Goal: Task Accomplishment & Management: Use online tool/utility

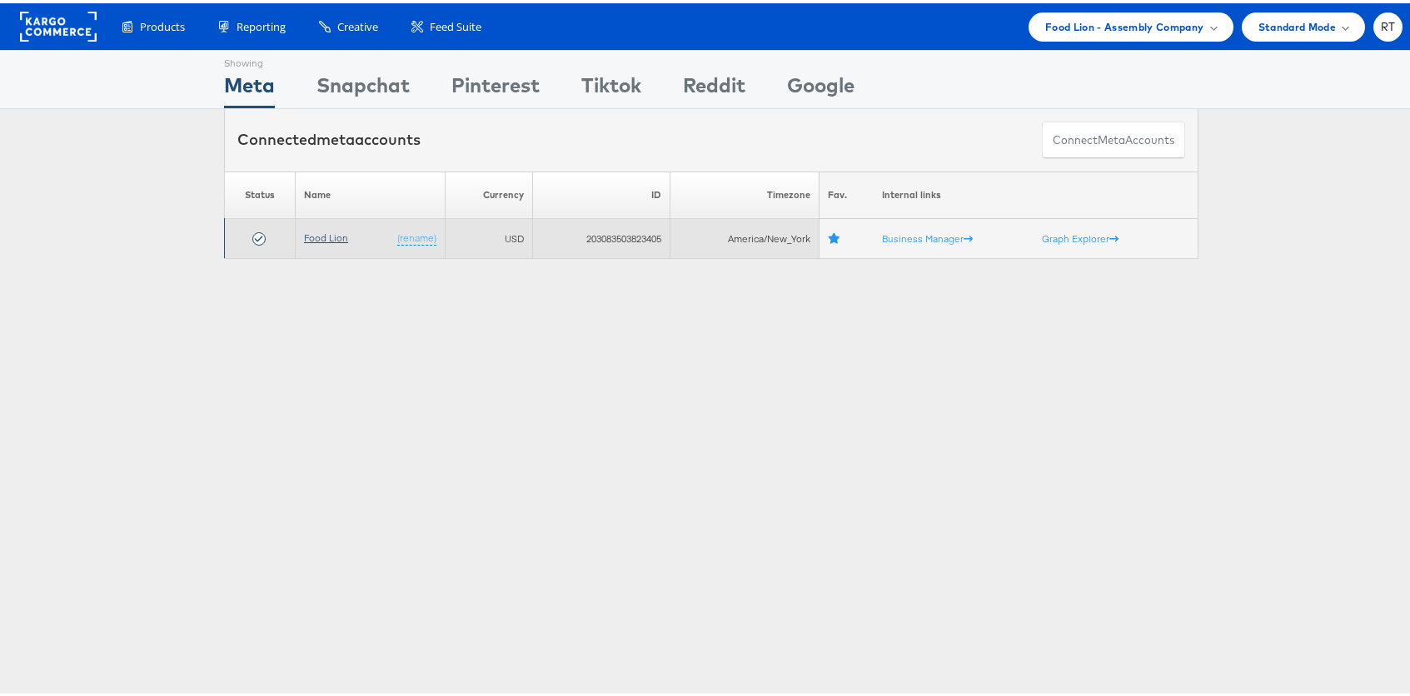
click at [309, 231] on link "Food Lion" at bounding box center [326, 234] width 44 height 12
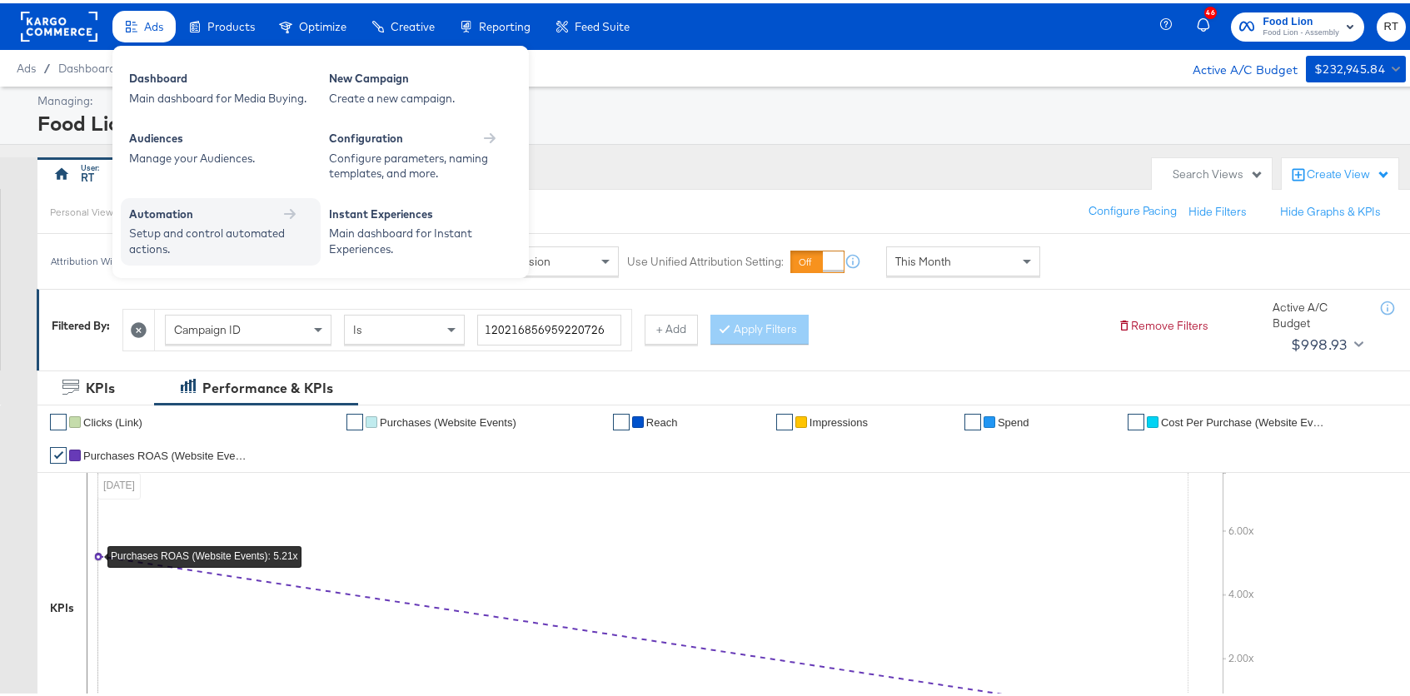
click at [206, 217] on div "Automation" at bounding box center [220, 211] width 183 height 16
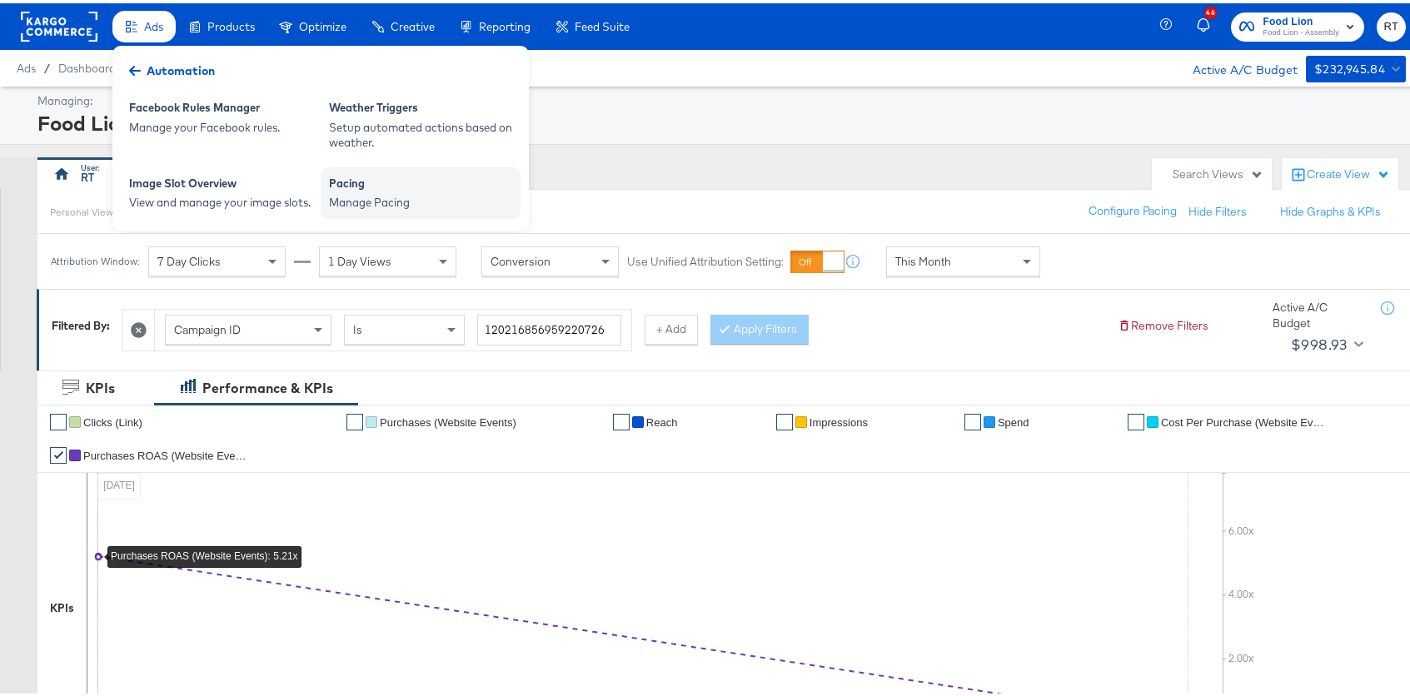
click at [331, 195] on div "Manage Pacing" at bounding box center [420, 200] width 183 height 16
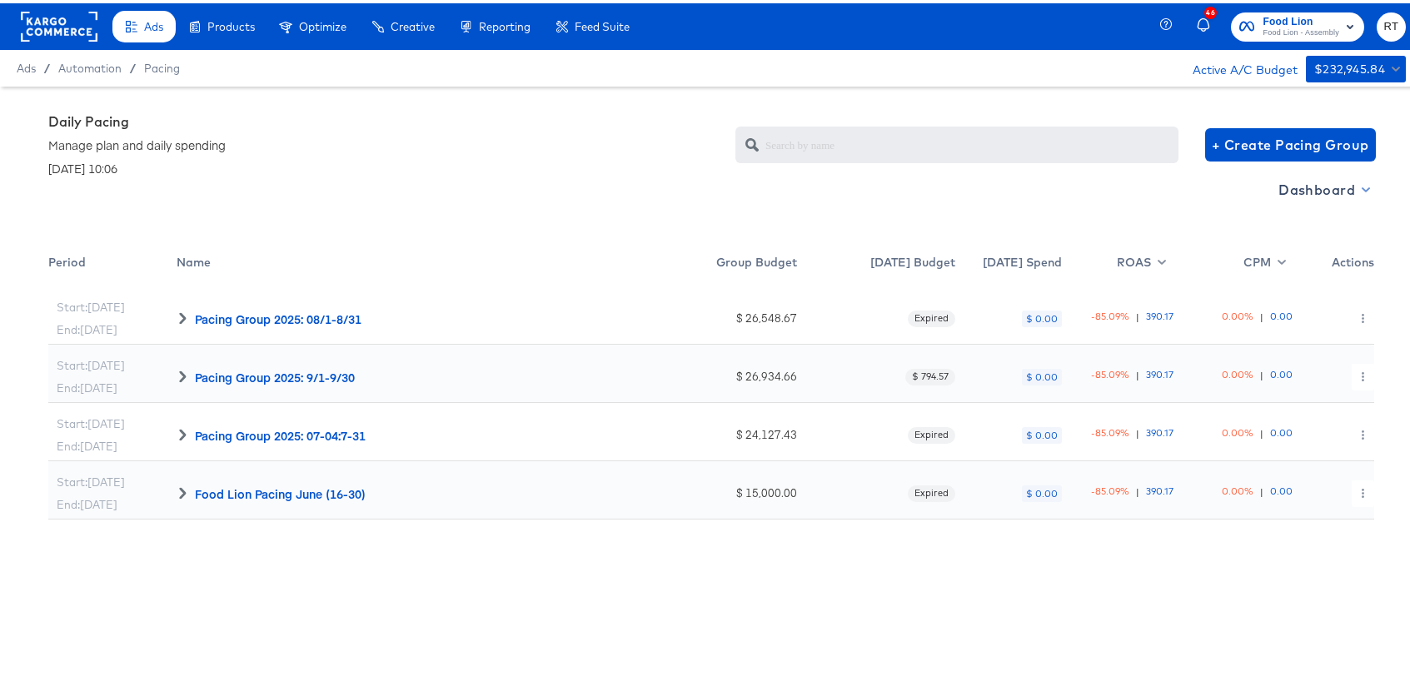
click at [1314, 187] on span "Dashboard" at bounding box center [1322, 186] width 89 height 23
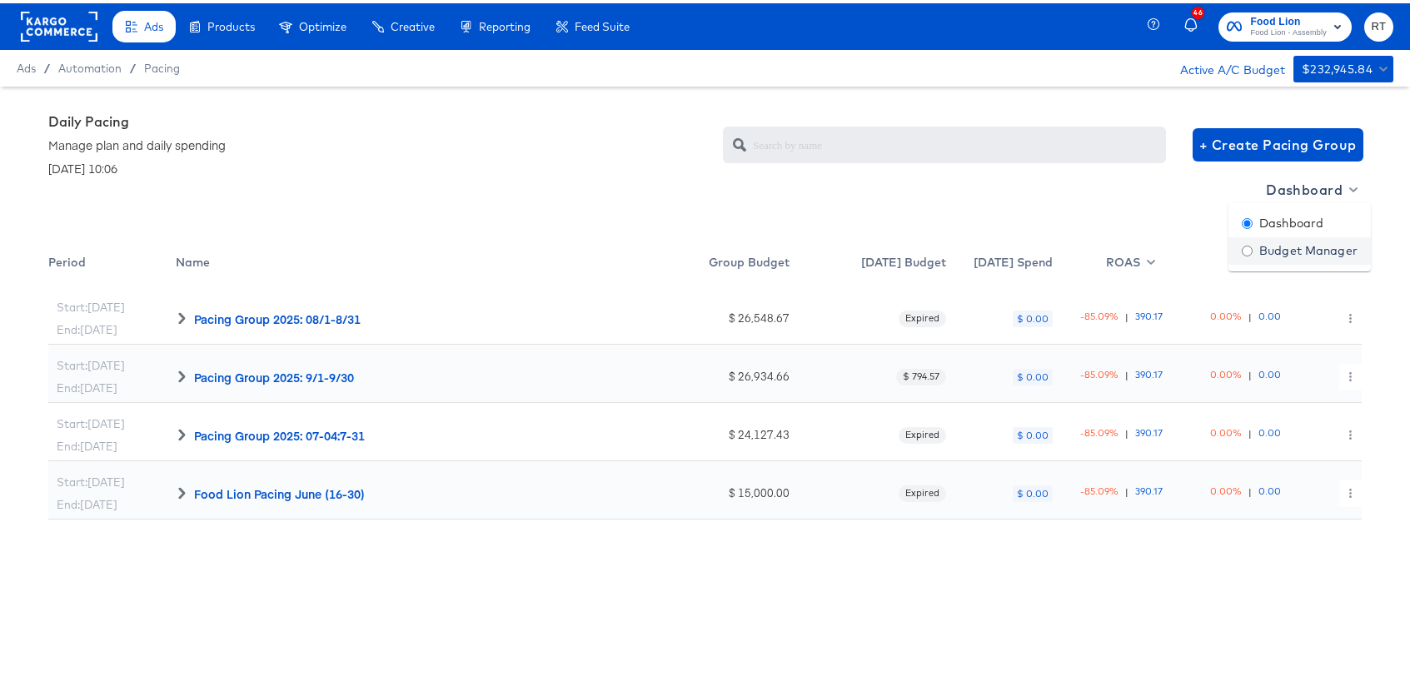
click at [1287, 246] on div "Budget Manager" at bounding box center [1300, 247] width 116 height 17
radio input "false"
radio input "true"
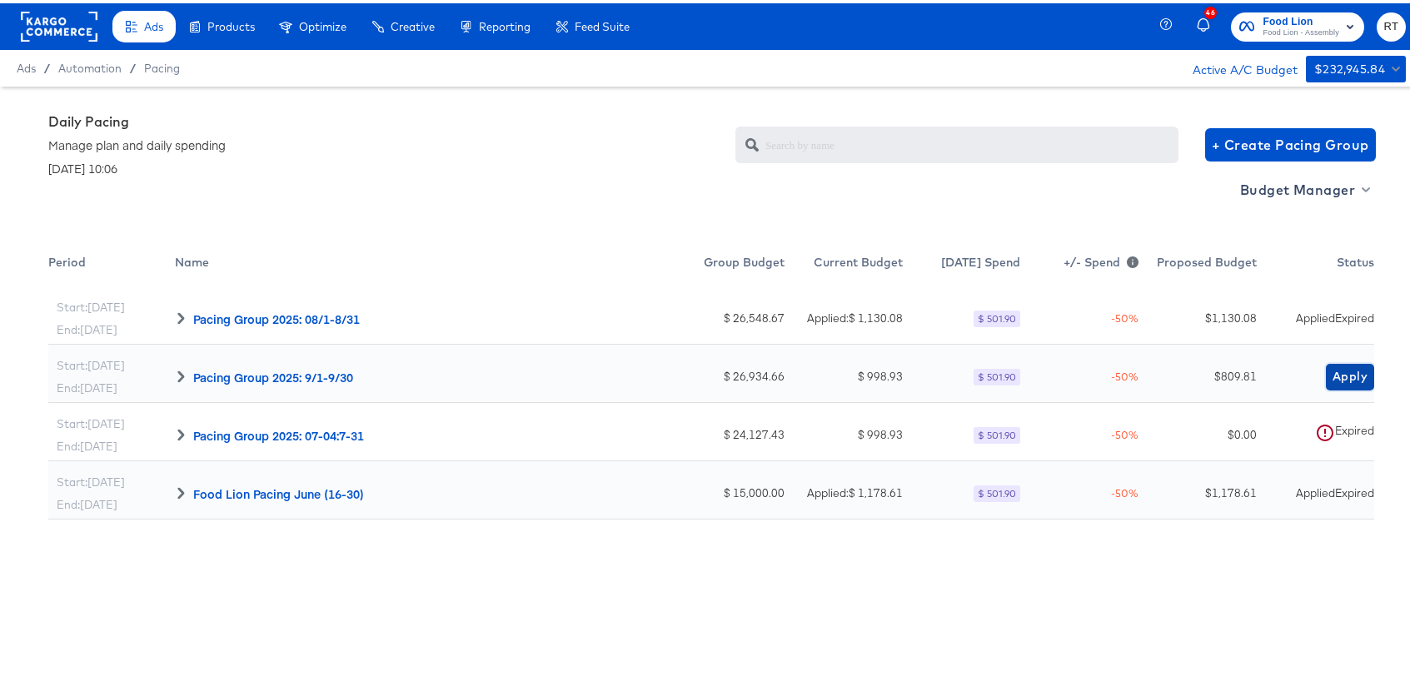
click at [1332, 372] on span "Apply" at bounding box center [1349, 373] width 35 height 21
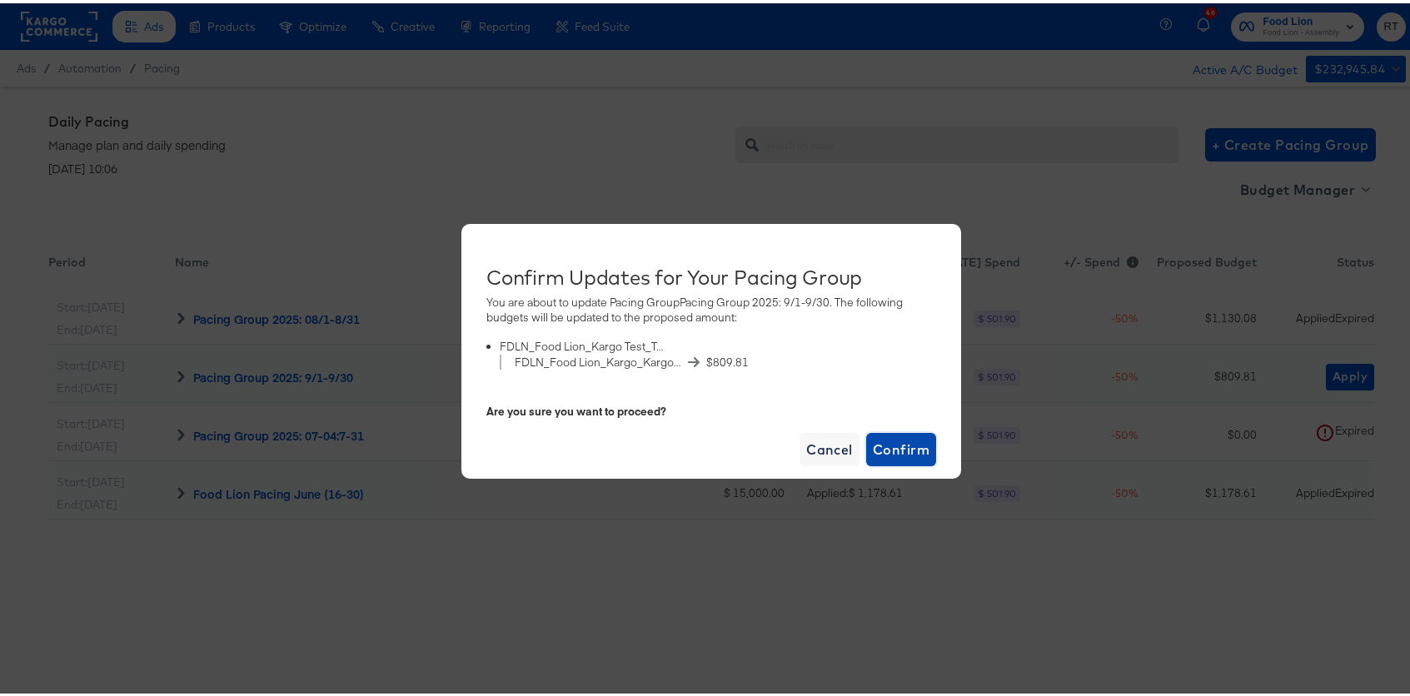
click at [886, 444] on span "Confirm" at bounding box center [901, 446] width 57 height 23
